Goal: Transaction & Acquisition: Download file/media

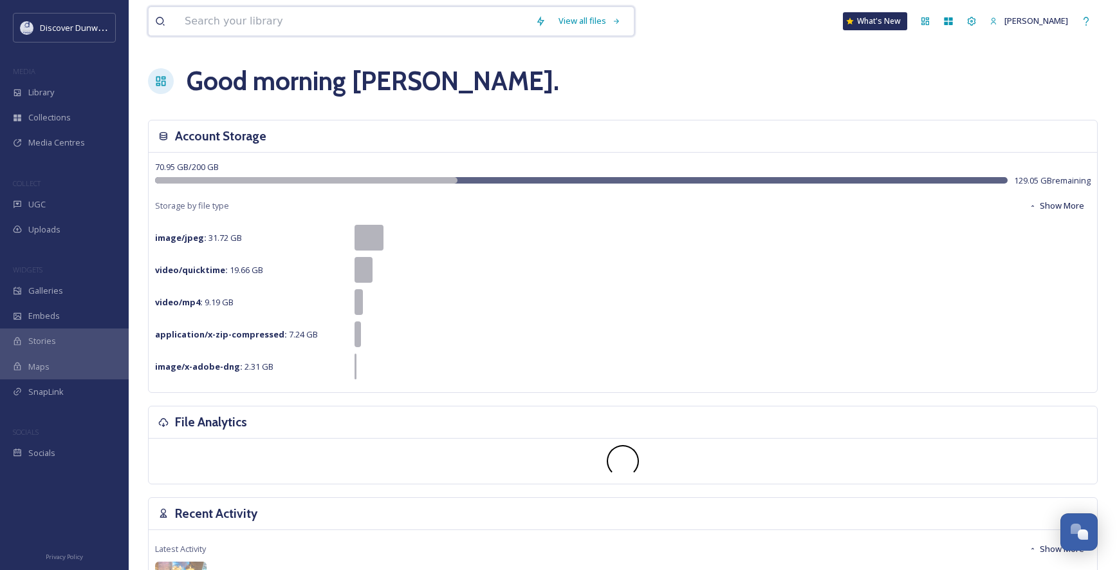
click at [306, 21] on input at bounding box center [353, 21] width 351 height 28
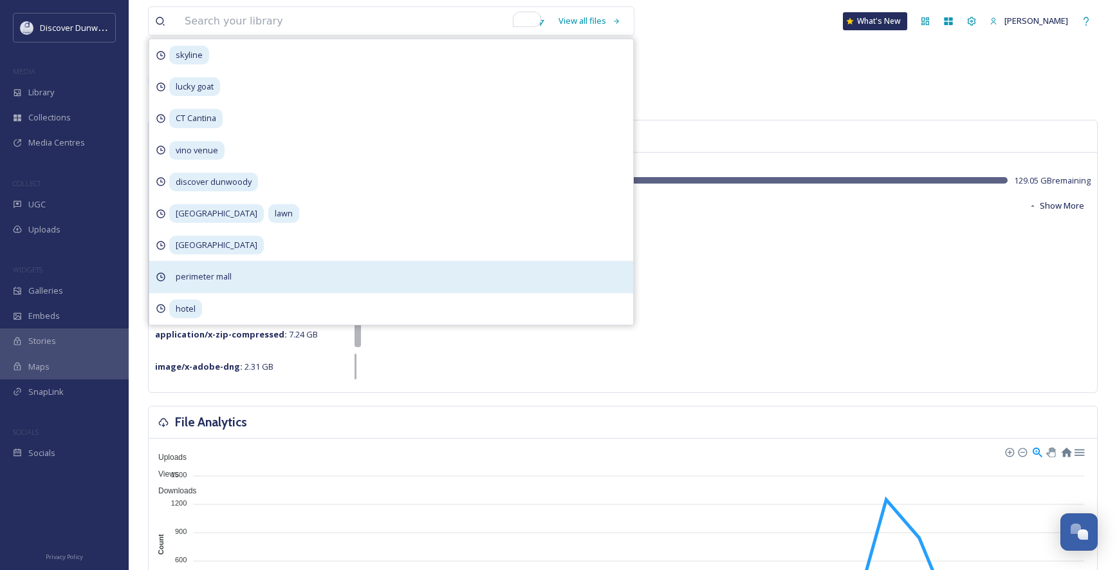
click at [209, 270] on span "perimeter mall" at bounding box center [203, 276] width 69 height 19
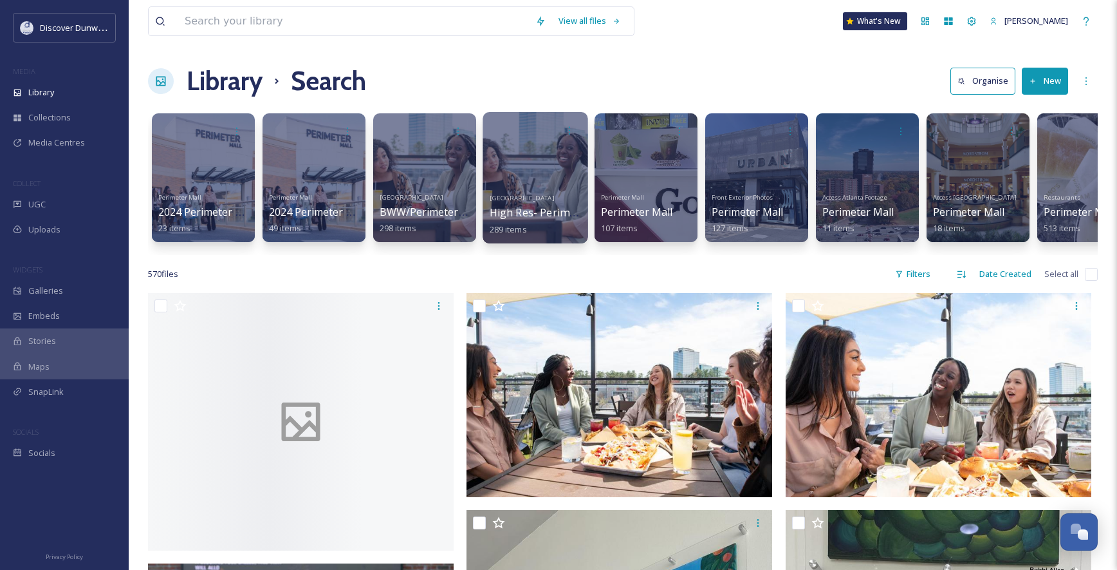
click at [546, 162] on div at bounding box center [535, 177] width 105 height 131
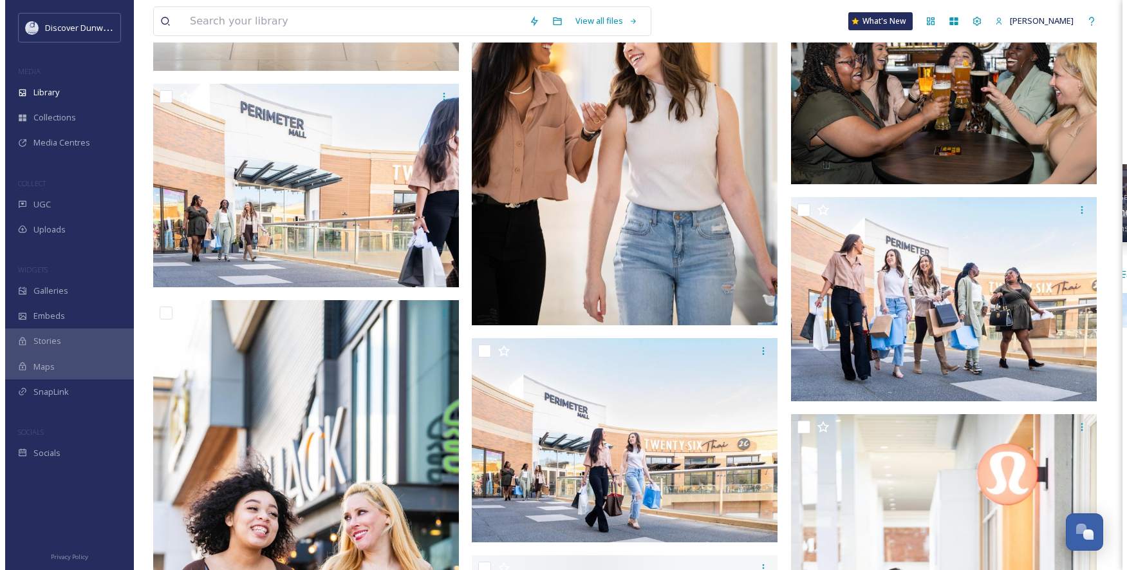
scroll to position [15447, 0]
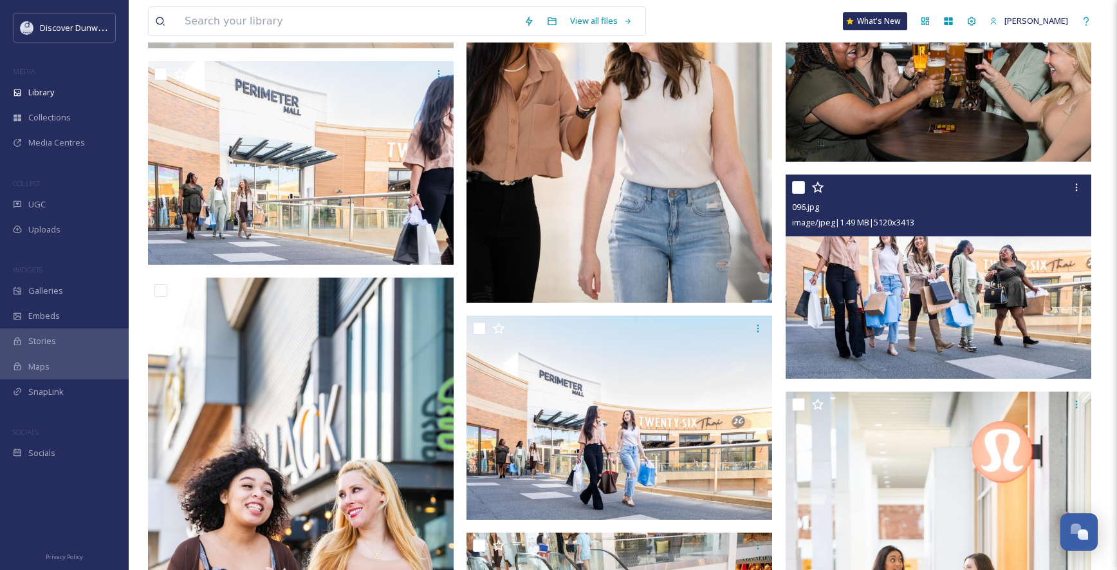
click at [889, 283] on img at bounding box center [939, 276] width 306 height 204
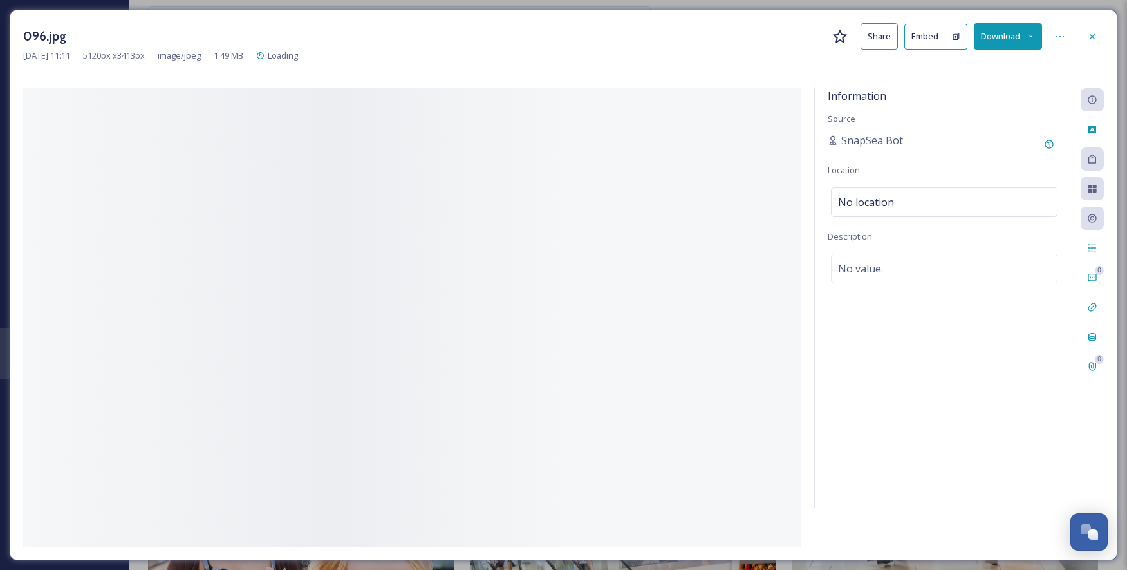
click at [889, 283] on div "Information Source SnapSea Bot Location No location Description No value." at bounding box center [944, 298] width 259 height 420
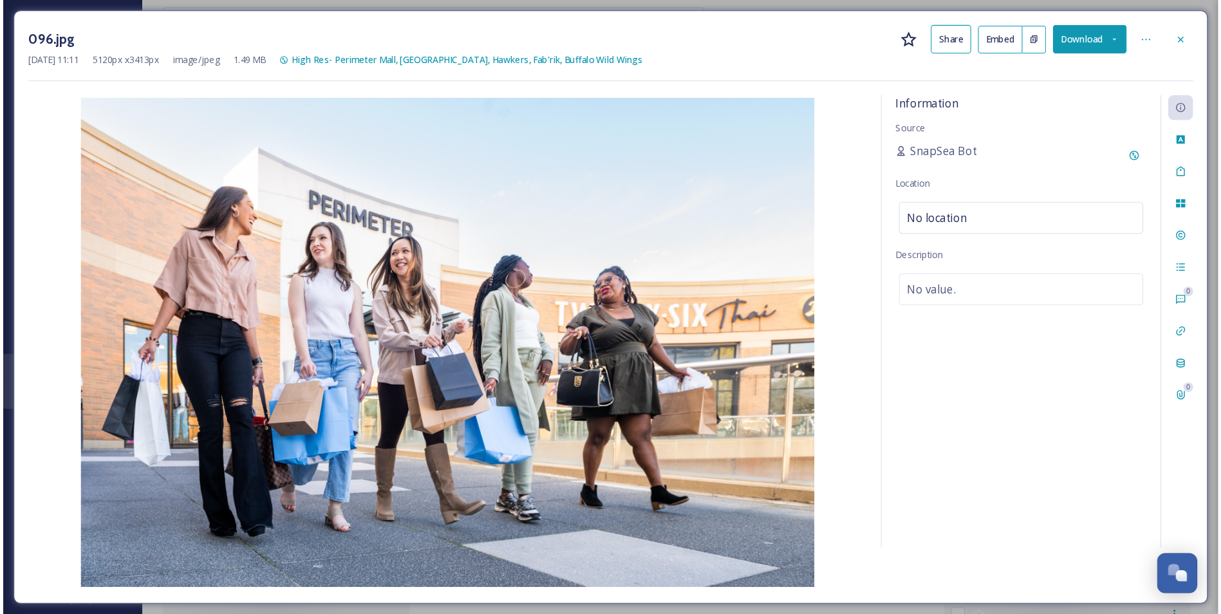
scroll to position [10092, 0]
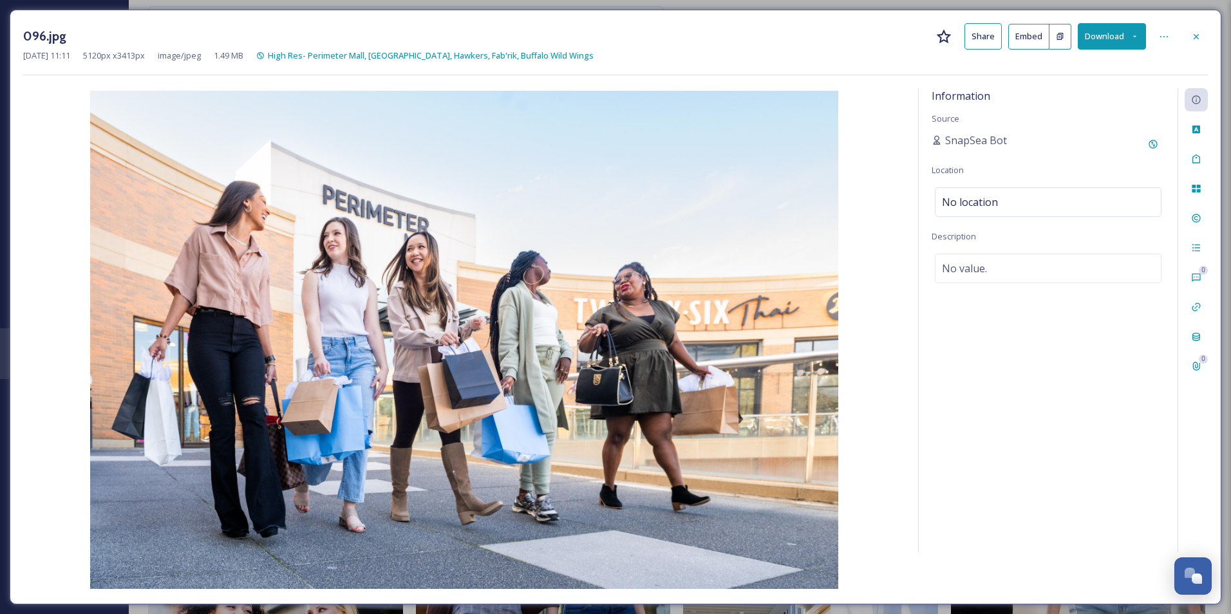
click at [1092, 37] on button "Download" at bounding box center [1111, 36] width 68 height 26
click at [1061, 70] on span "Download Original (5120 x 3413)" at bounding box center [1078, 66] width 122 height 12
click at [838, 60] on div "[DATE] 11:11 5120 px x 3413 px image/jpeg 1.49 MB High Res- [GEOGRAPHIC_DATA], …" at bounding box center [615, 56] width 1184 height 12
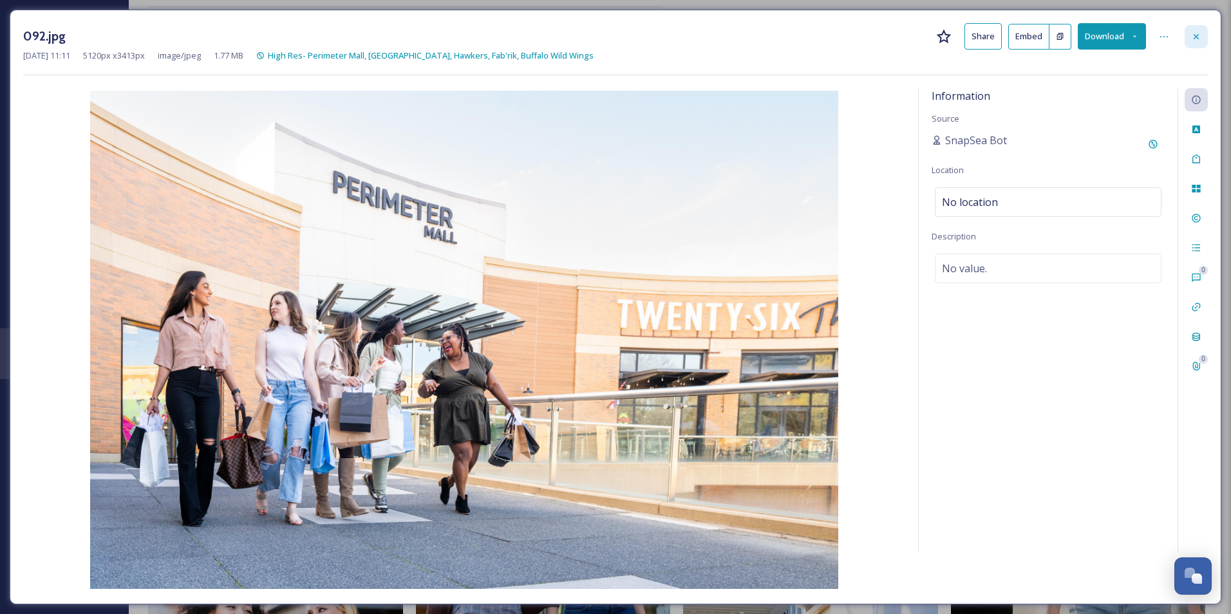
click at [1126, 36] on icon at bounding box center [1195, 35] width 5 height 5
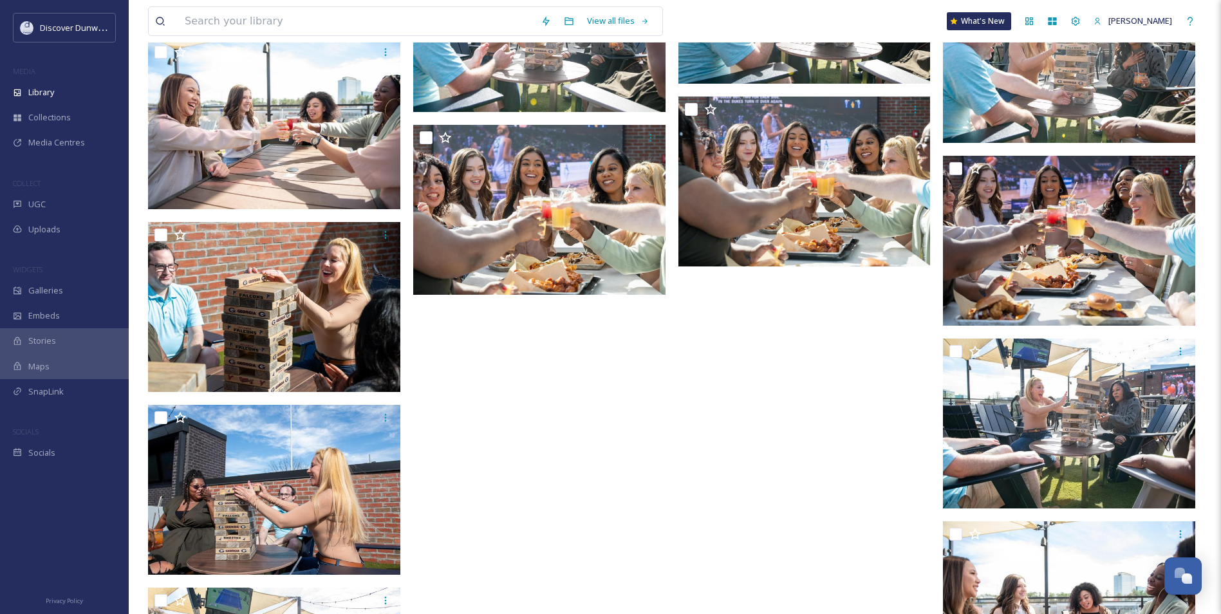
scroll to position [14919, 0]
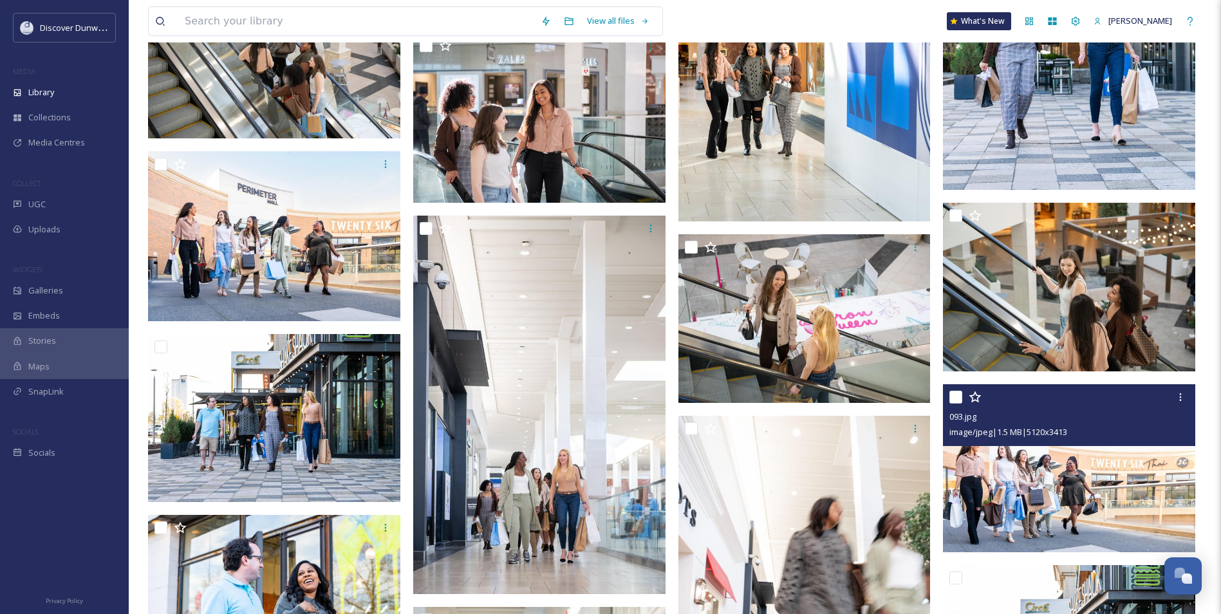
scroll to position [10928, 0]
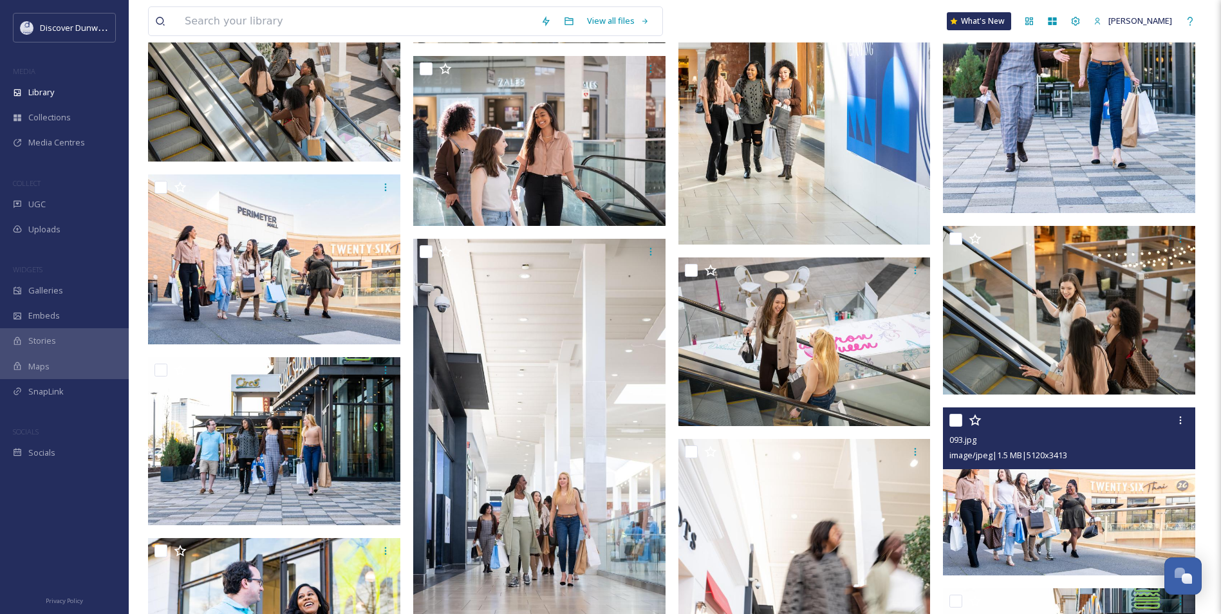
click at [1040, 499] on img at bounding box center [1069, 491] width 252 height 169
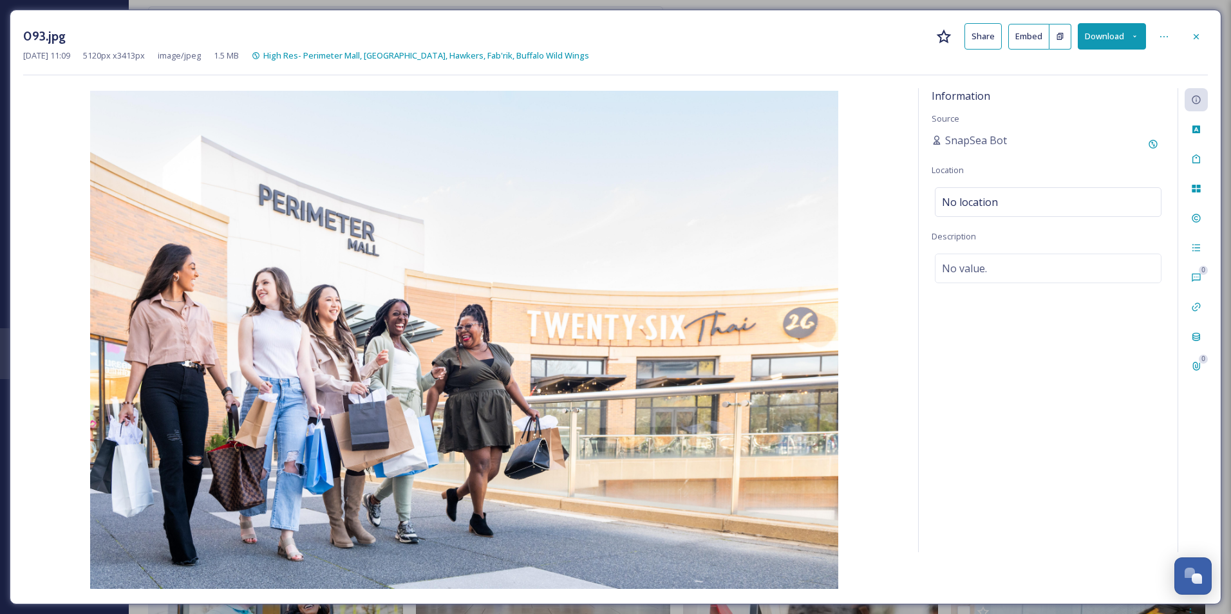
click at [1098, 33] on button "Download" at bounding box center [1111, 36] width 68 height 26
click at [1068, 62] on span "Download Original (5120 x 3413)" at bounding box center [1078, 66] width 122 height 12
click at [1126, 35] on icon at bounding box center [1196, 37] width 10 height 10
